Goal: Task Accomplishment & Management: Manage account settings

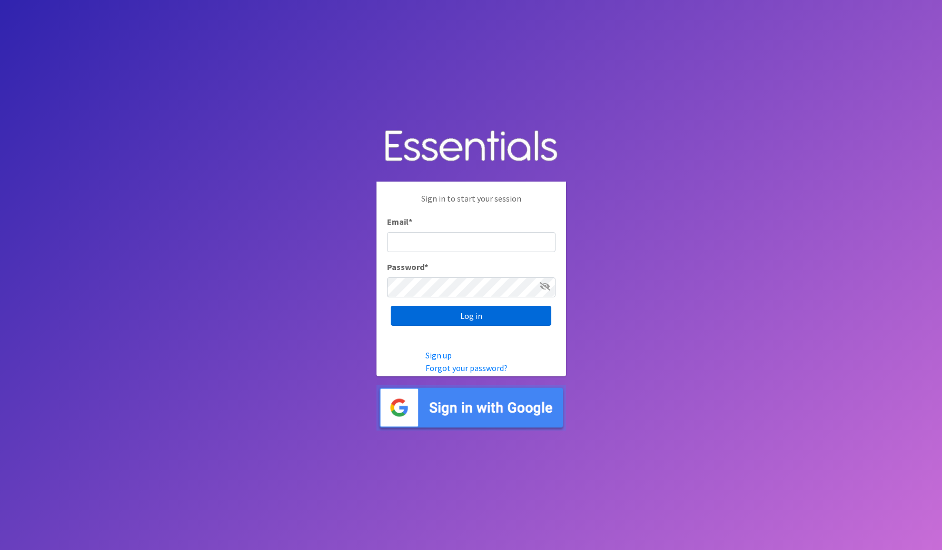
type input "[EMAIL_ADDRESS][DOMAIN_NAME]"
click at [487, 320] on input "Log in" at bounding box center [471, 316] width 161 height 20
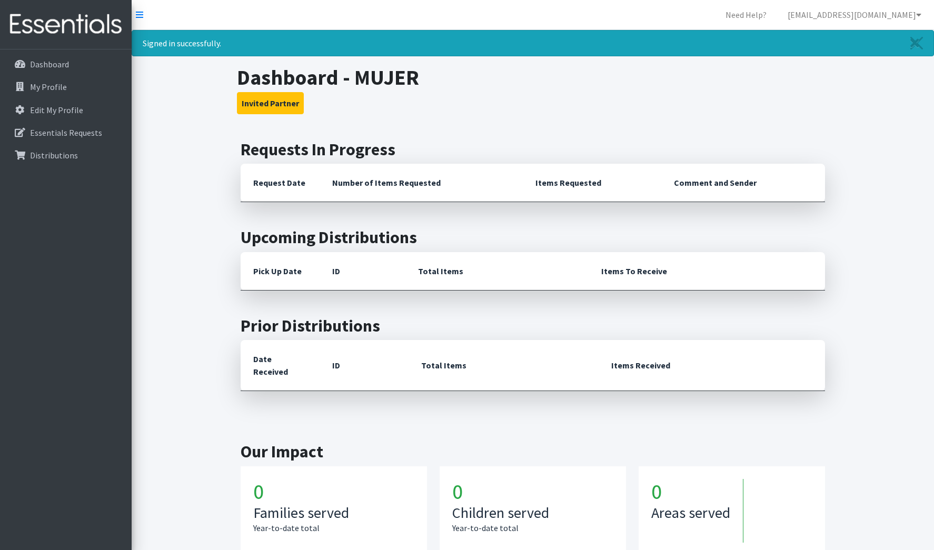
click at [752, 42] on div "Signed in successfully." at bounding box center [533, 43] width 802 height 26
click at [140, 13] on icon at bounding box center [139, 15] width 7 height 8
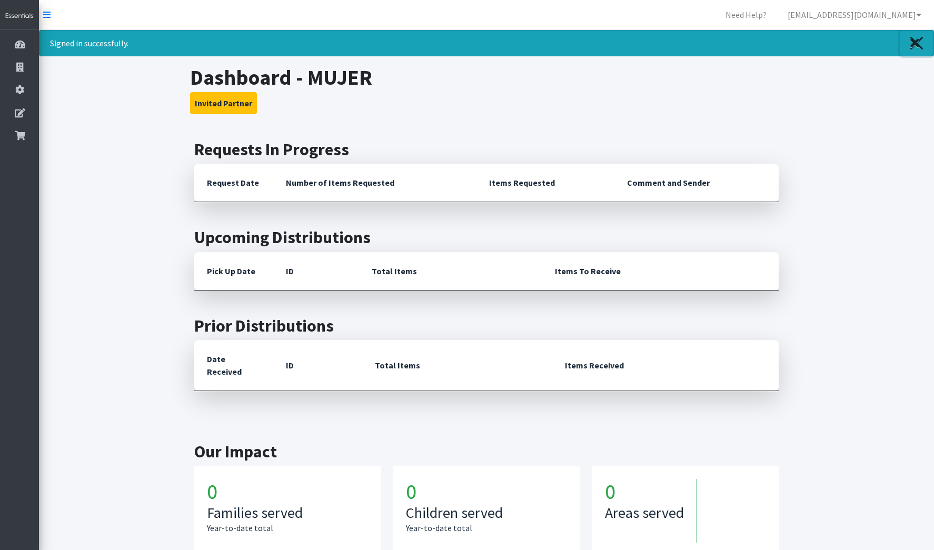
click at [912, 39] on icon "Close" at bounding box center [914, 43] width 9 height 13
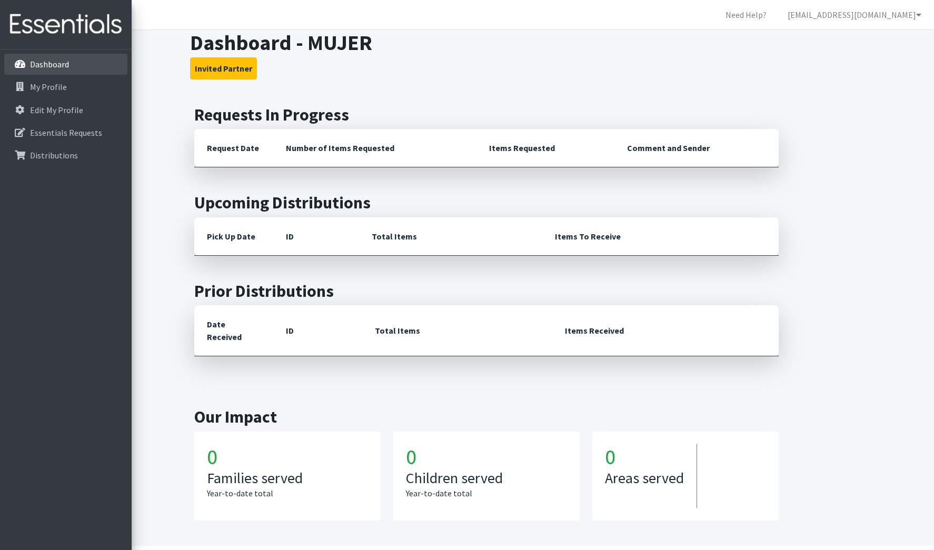
click at [30, 65] on p "Dashboard" at bounding box center [30, 64] width 0 height 13
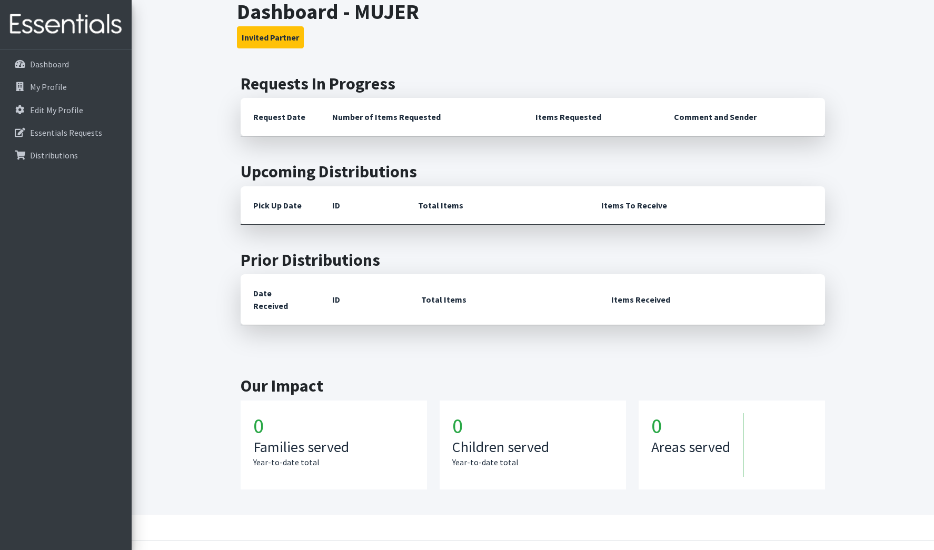
scroll to position [48, 0]
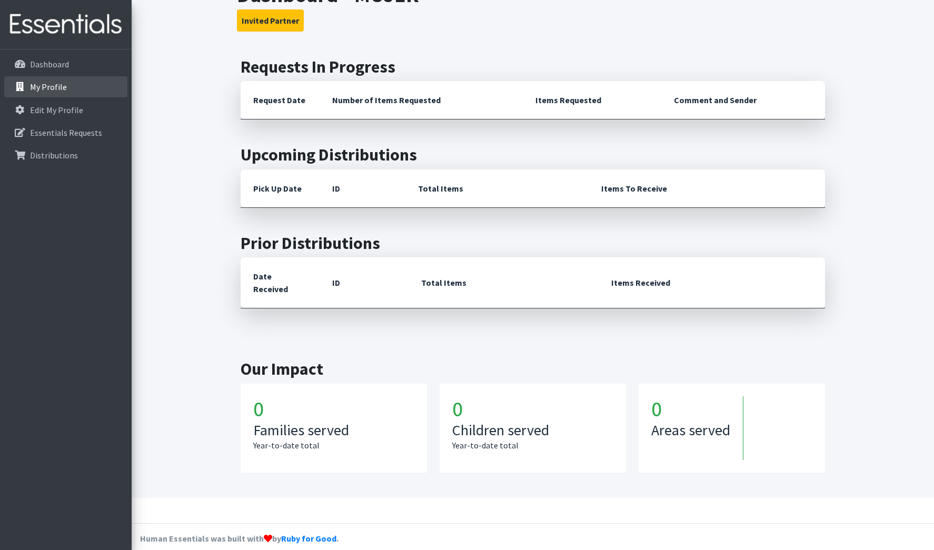
click at [61, 91] on p "My Profile" at bounding box center [48, 87] width 37 height 11
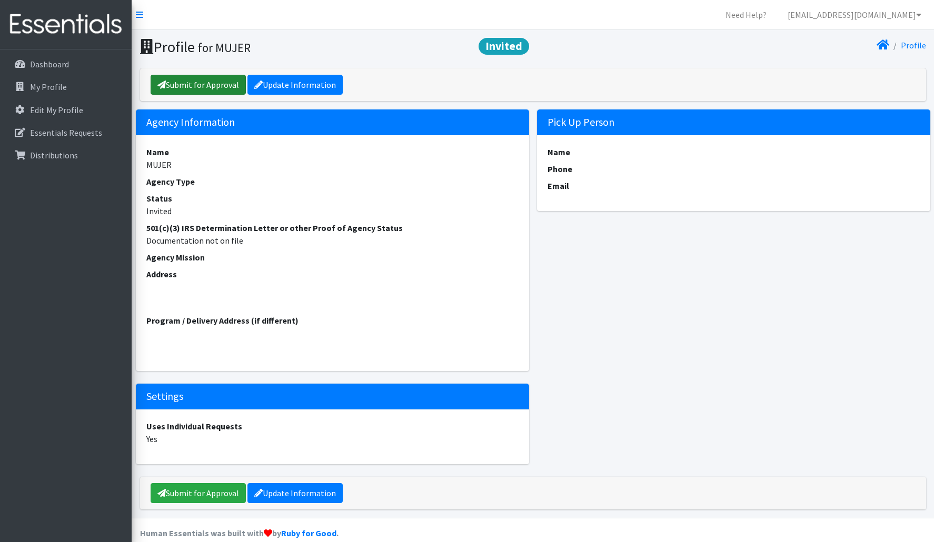
click at [211, 87] on link "Submit for Approval" at bounding box center [198, 85] width 95 height 20
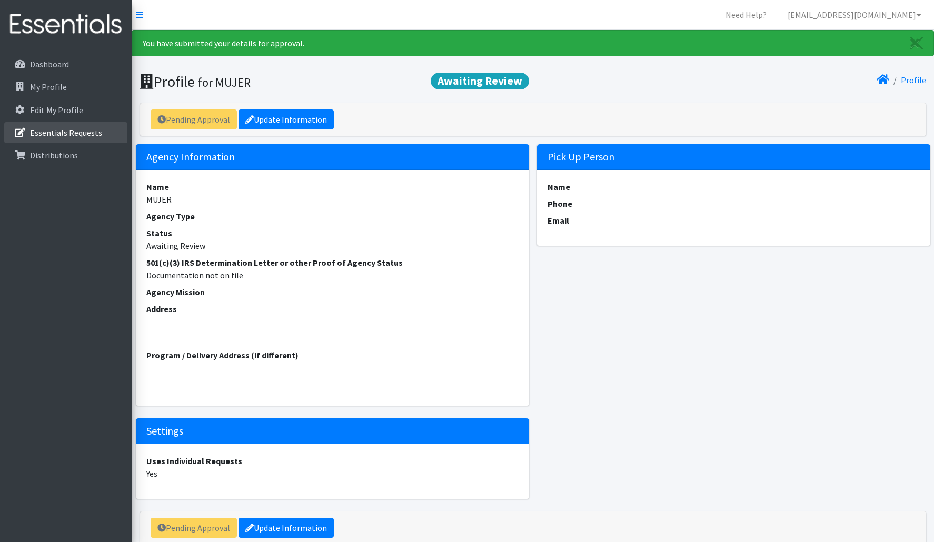
click at [84, 134] on p "Essentials Requests" at bounding box center [66, 132] width 72 height 11
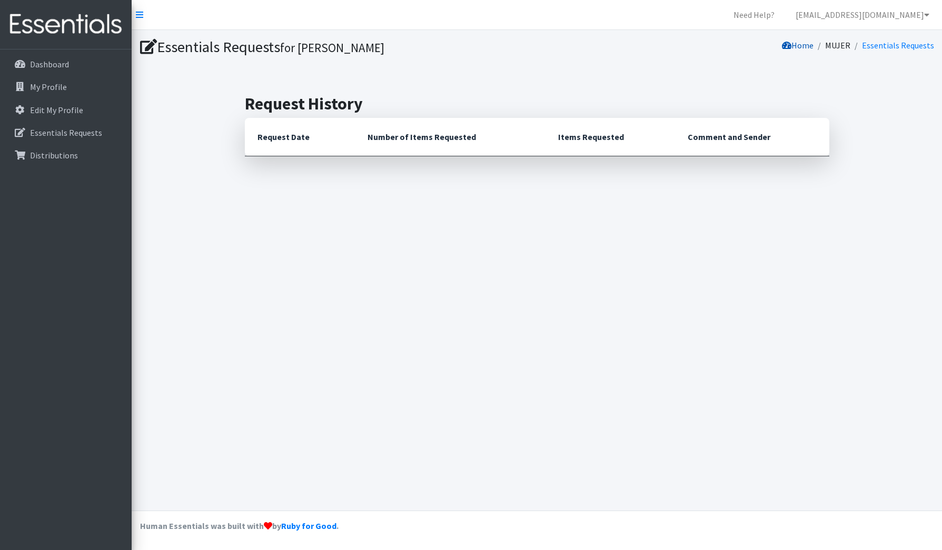
click at [803, 47] on link "Home" at bounding box center [798, 45] width 32 height 11
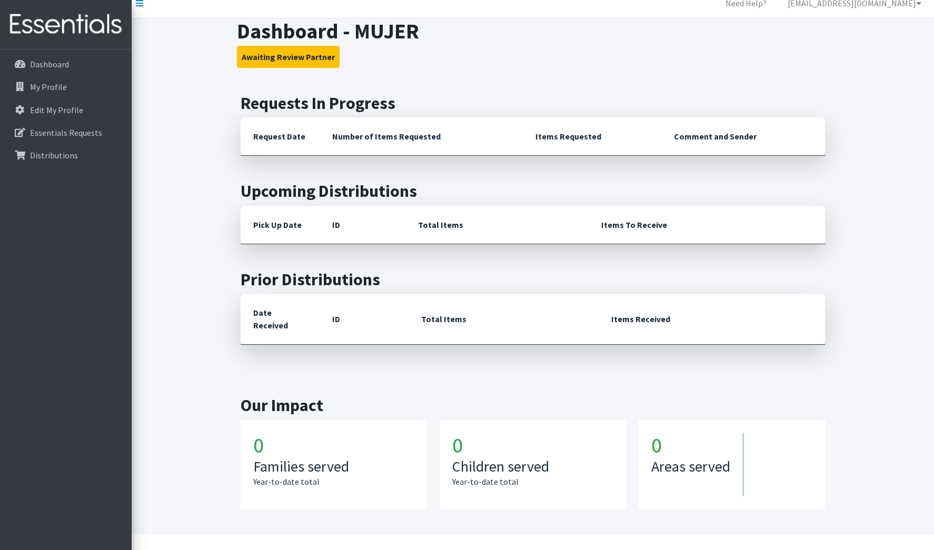
scroll to position [48, 0]
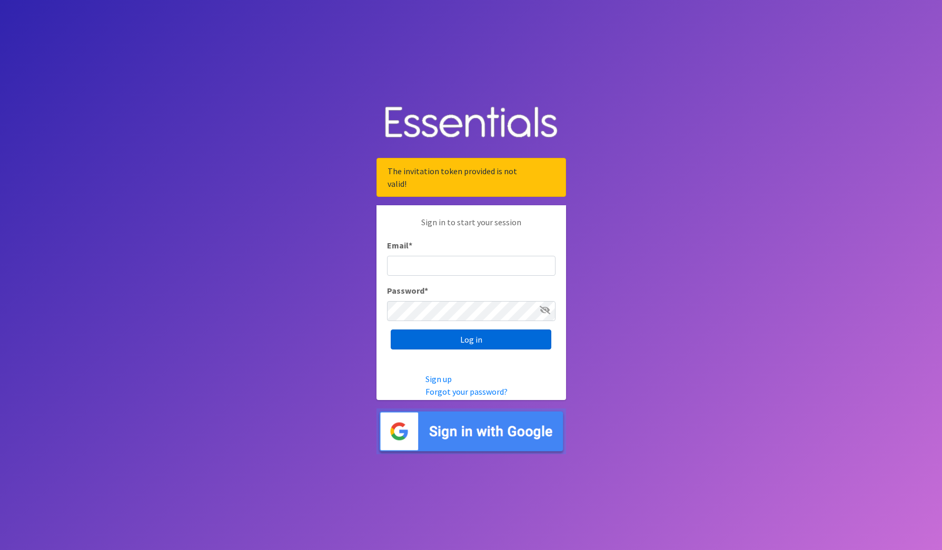
type input "[EMAIL_ADDRESS][DOMAIN_NAME]"
click at [467, 340] on input "Log in" at bounding box center [471, 340] width 161 height 20
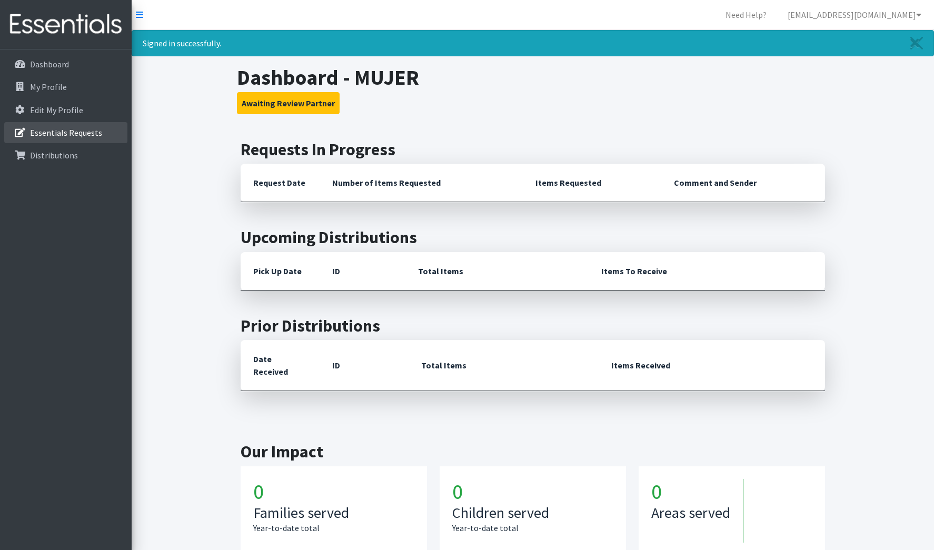
click at [43, 135] on p "Essentials Requests" at bounding box center [66, 132] width 72 height 11
